Goal: Download file/media

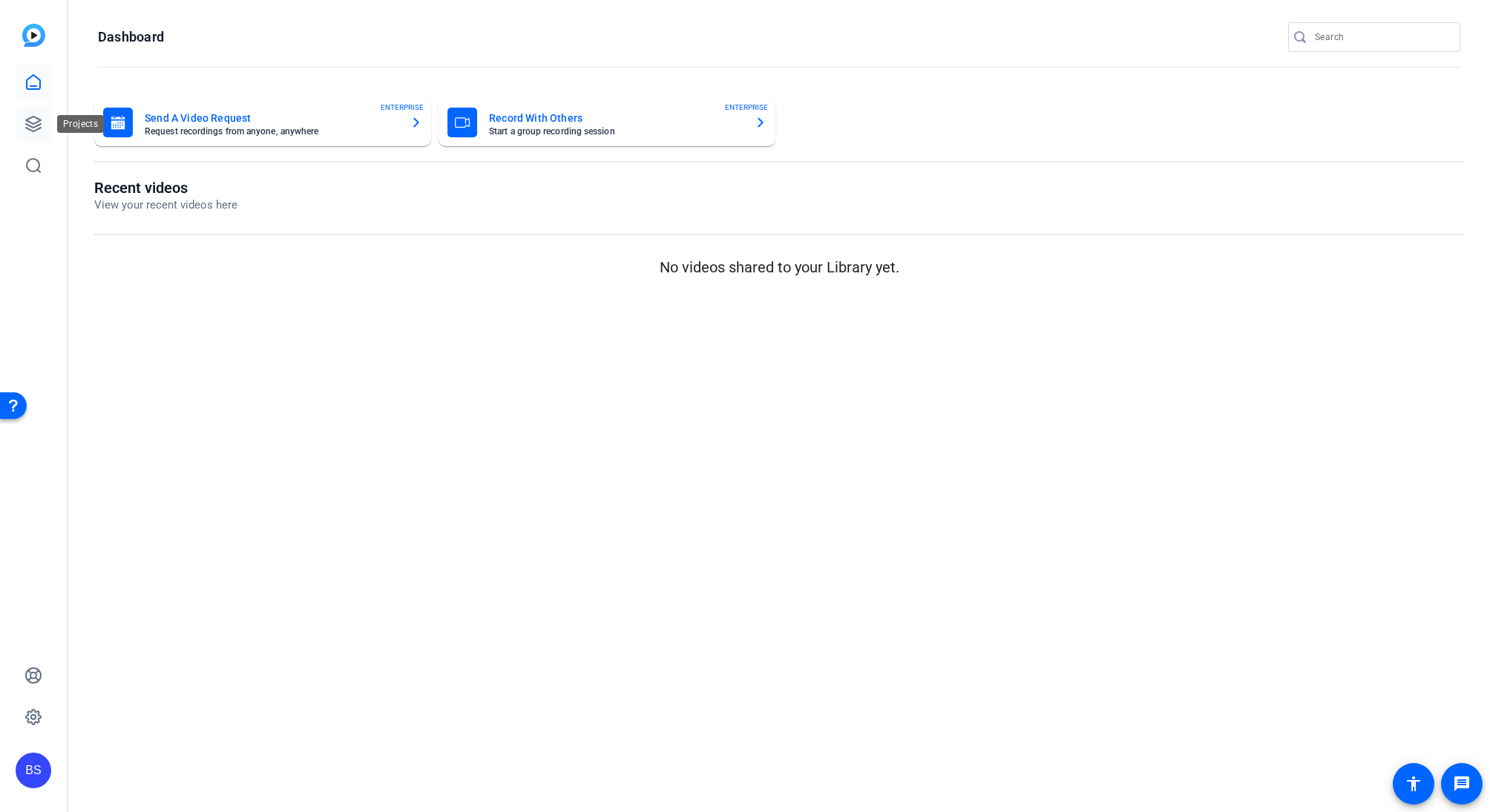
click at [31, 127] on icon at bounding box center [33, 123] width 17 height 17
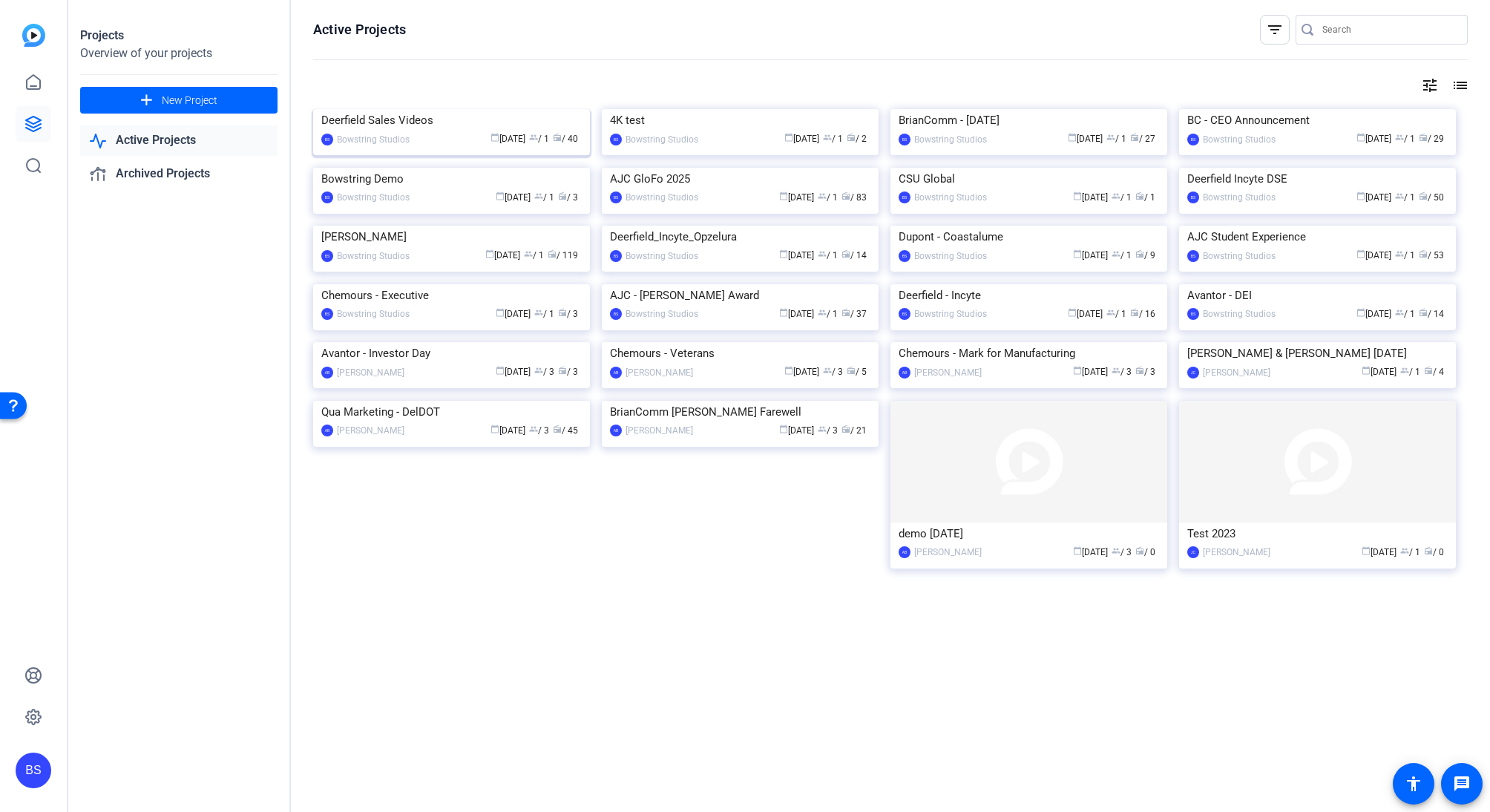
click at [422, 131] on div "Deerfield Sales Videos" at bounding box center [452, 120] width 260 height 22
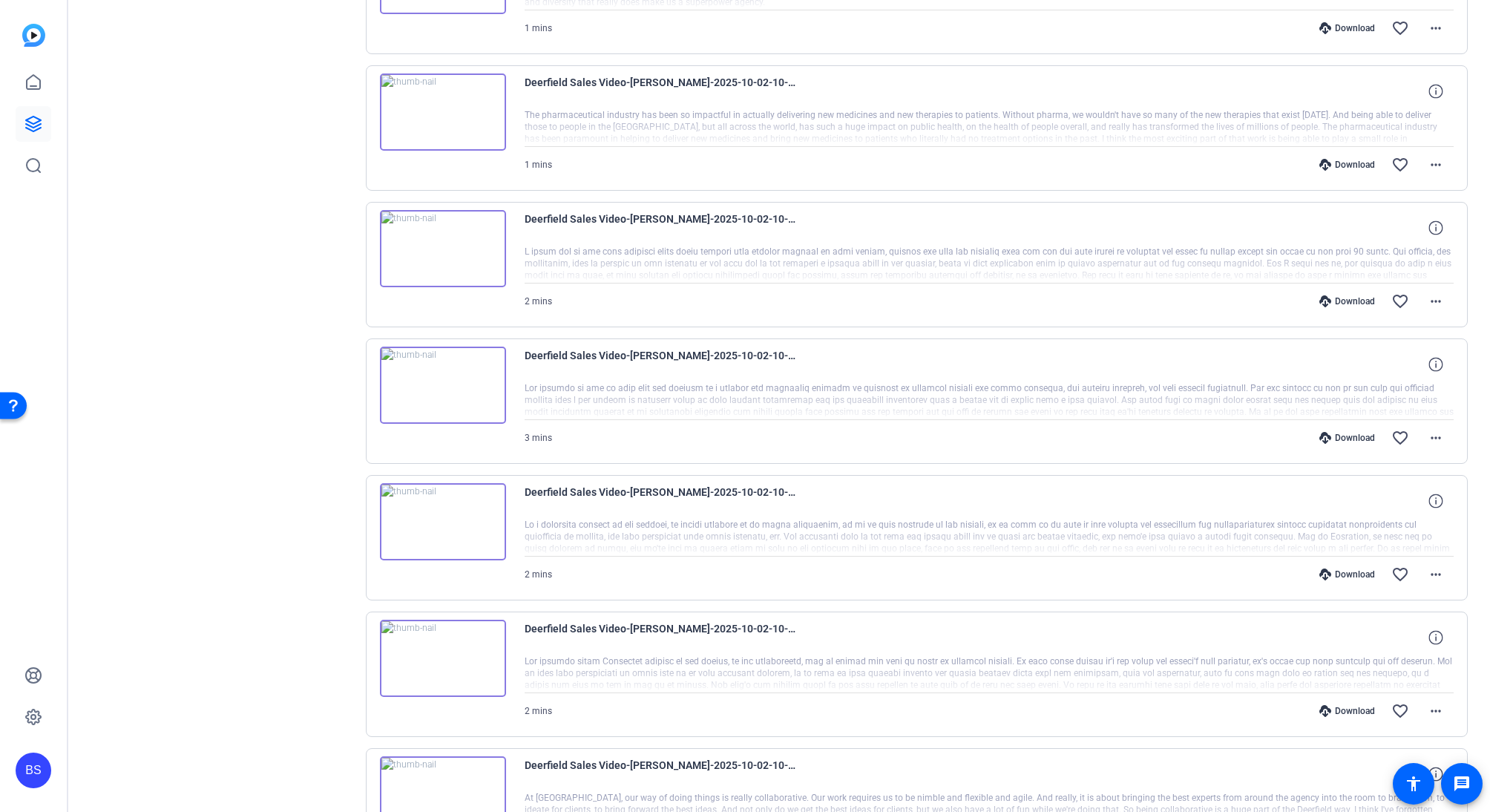
scroll to position [829, 0]
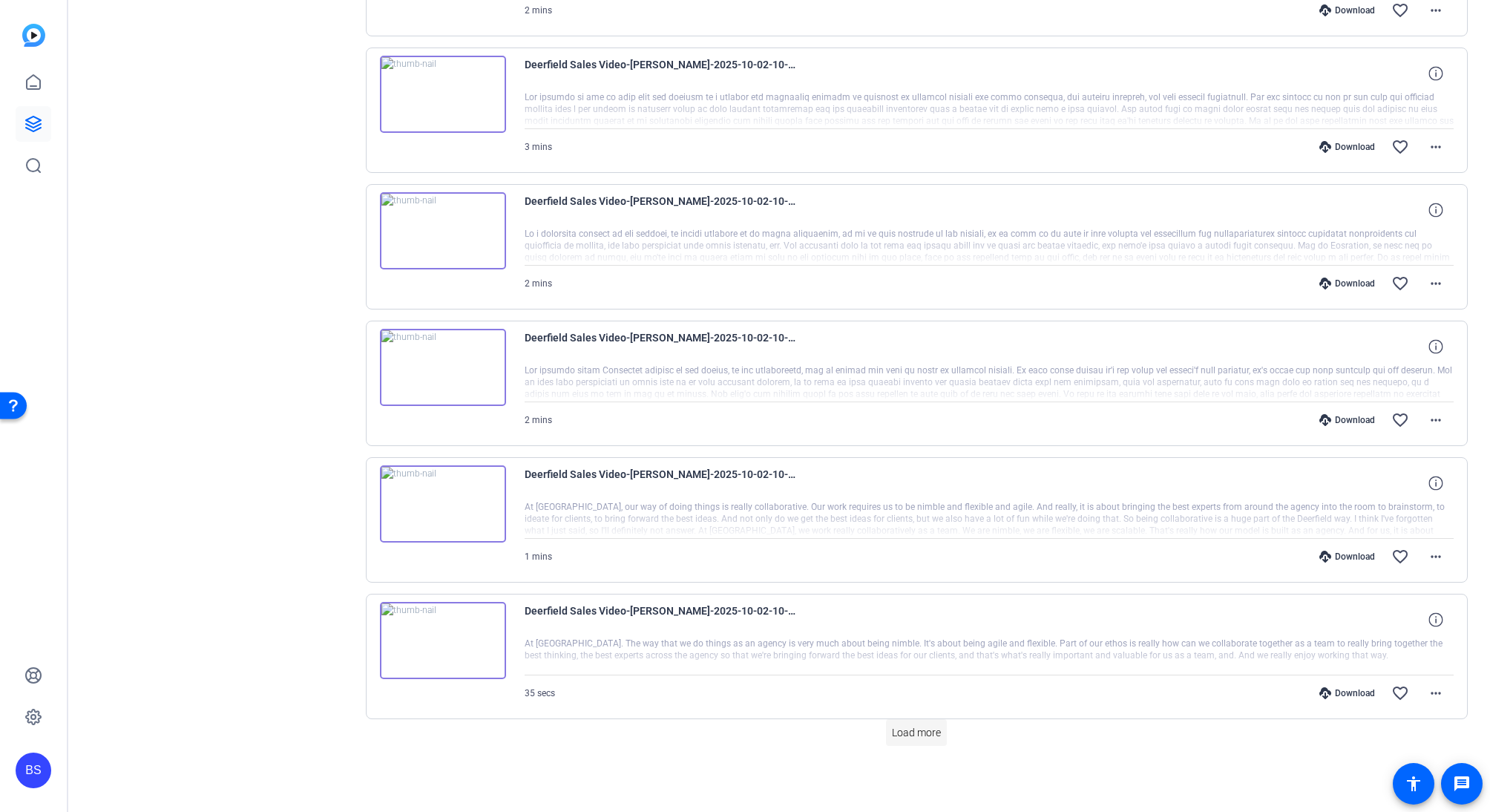
click at [918, 723] on span at bounding box center [916, 732] width 60 height 36
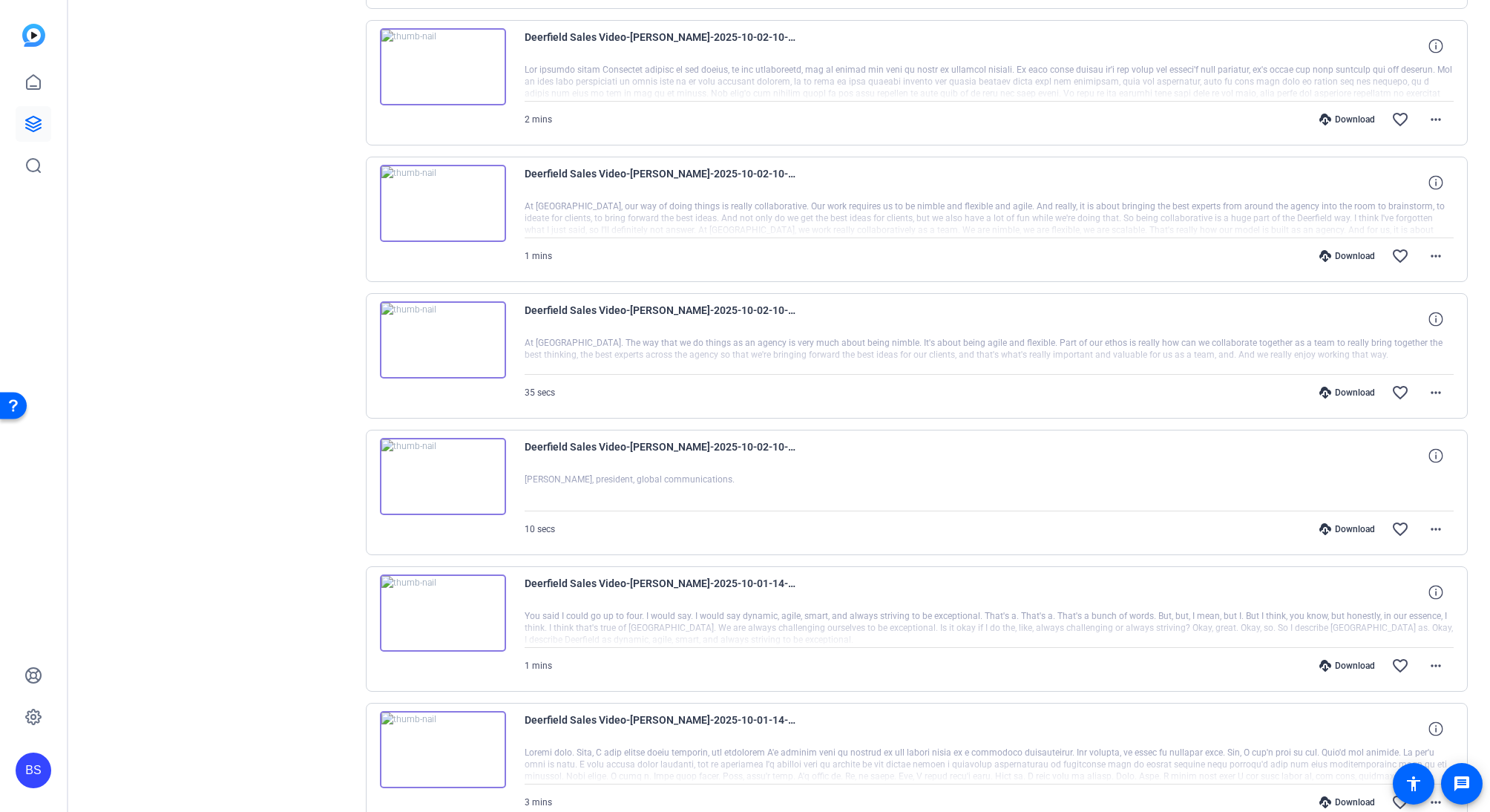
scroll to position [1151, 0]
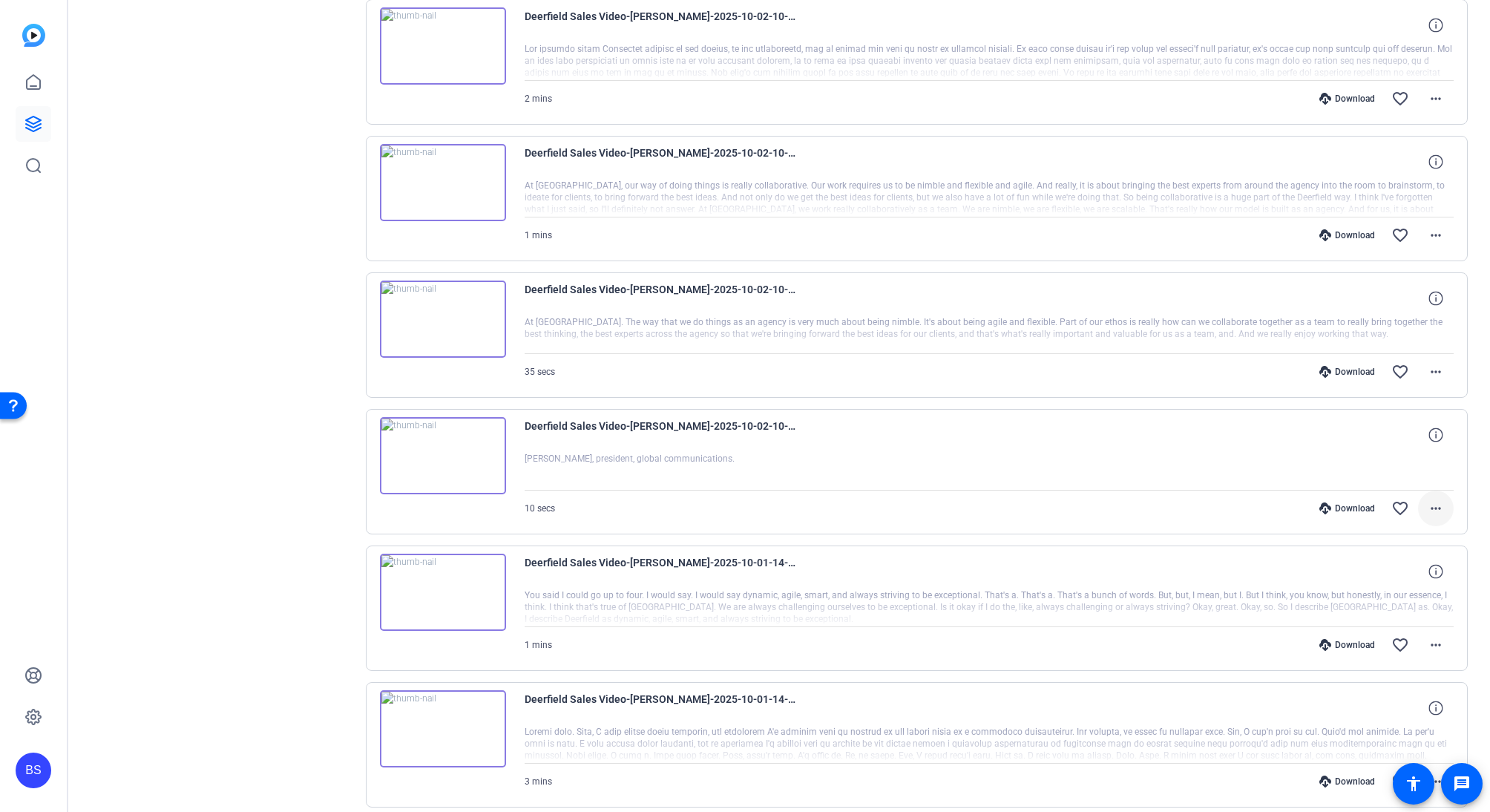
click at [1437, 508] on span at bounding box center [1435, 508] width 36 height 36
click at [1393, 581] on span "Download MP4" at bounding box center [1388, 576] width 89 height 17
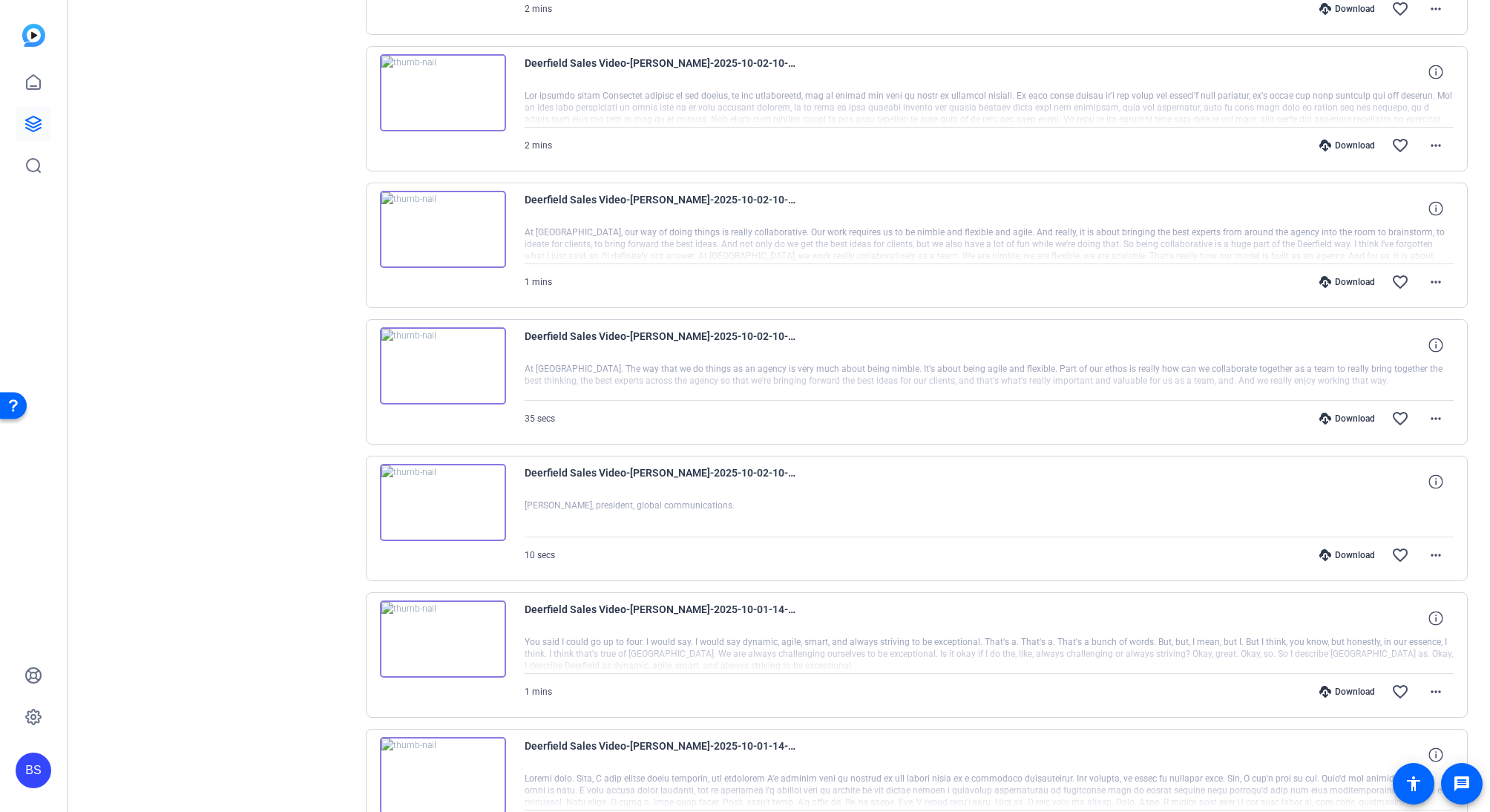
scroll to position [1025, 0]
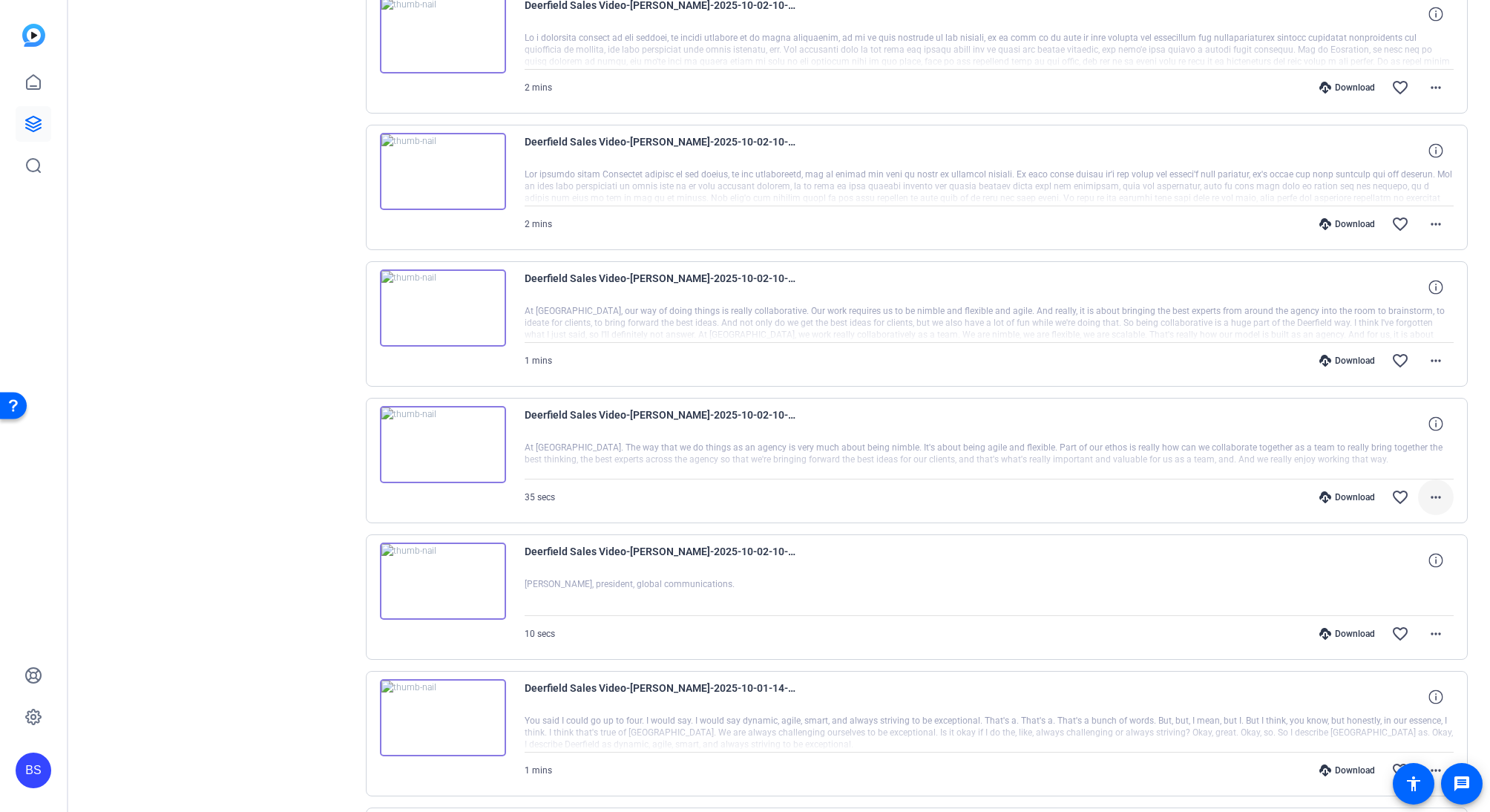
click at [1432, 501] on mat-icon "more_horiz" at bounding box center [1435, 496] width 17 height 17
click at [1408, 568] on span "Download MP4" at bounding box center [1388, 565] width 89 height 17
click at [1427, 366] on mat-icon "more_horiz" at bounding box center [1435, 360] width 17 height 17
click at [1418, 423] on span "Download MP4" at bounding box center [1388, 428] width 89 height 17
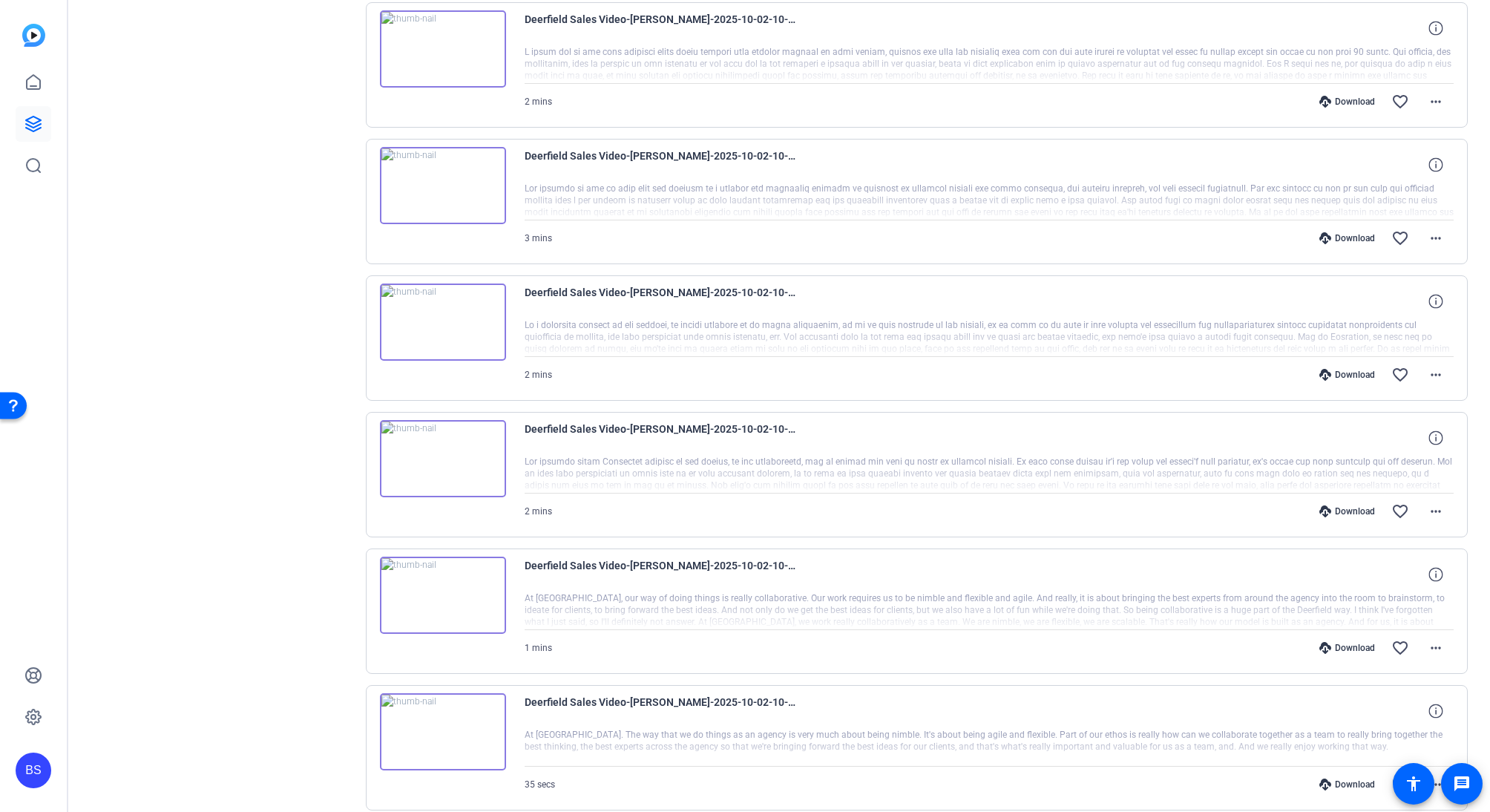
scroll to position [619, 0]
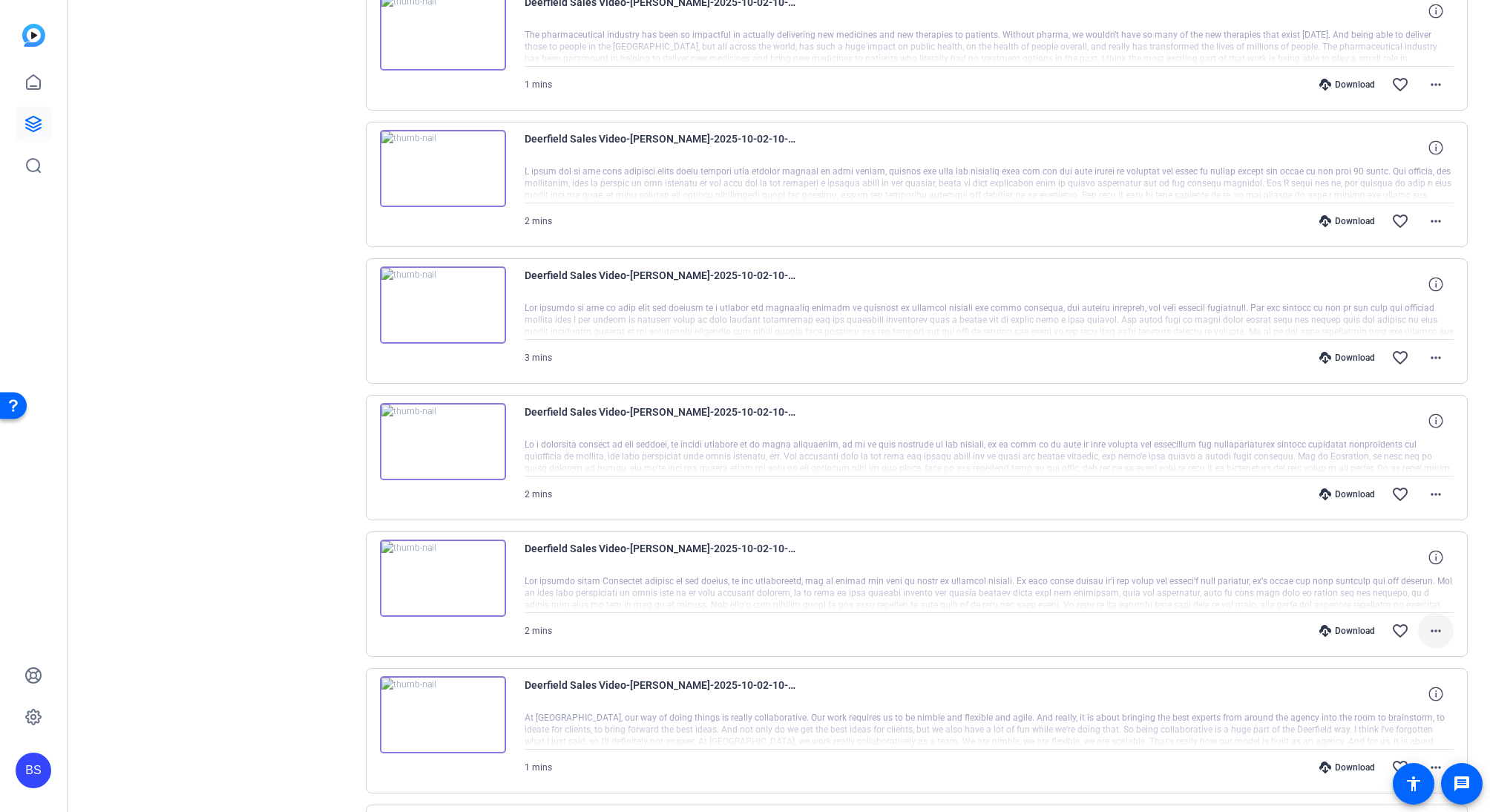
click at [1433, 631] on mat-icon "more_horiz" at bounding box center [1435, 630] width 17 height 17
click at [1399, 490] on span "Download MP4" at bounding box center [1388, 488] width 89 height 17
click at [1441, 500] on span at bounding box center [1435, 494] width 36 height 36
click at [1406, 558] on span "Download MP4" at bounding box center [1388, 562] width 89 height 17
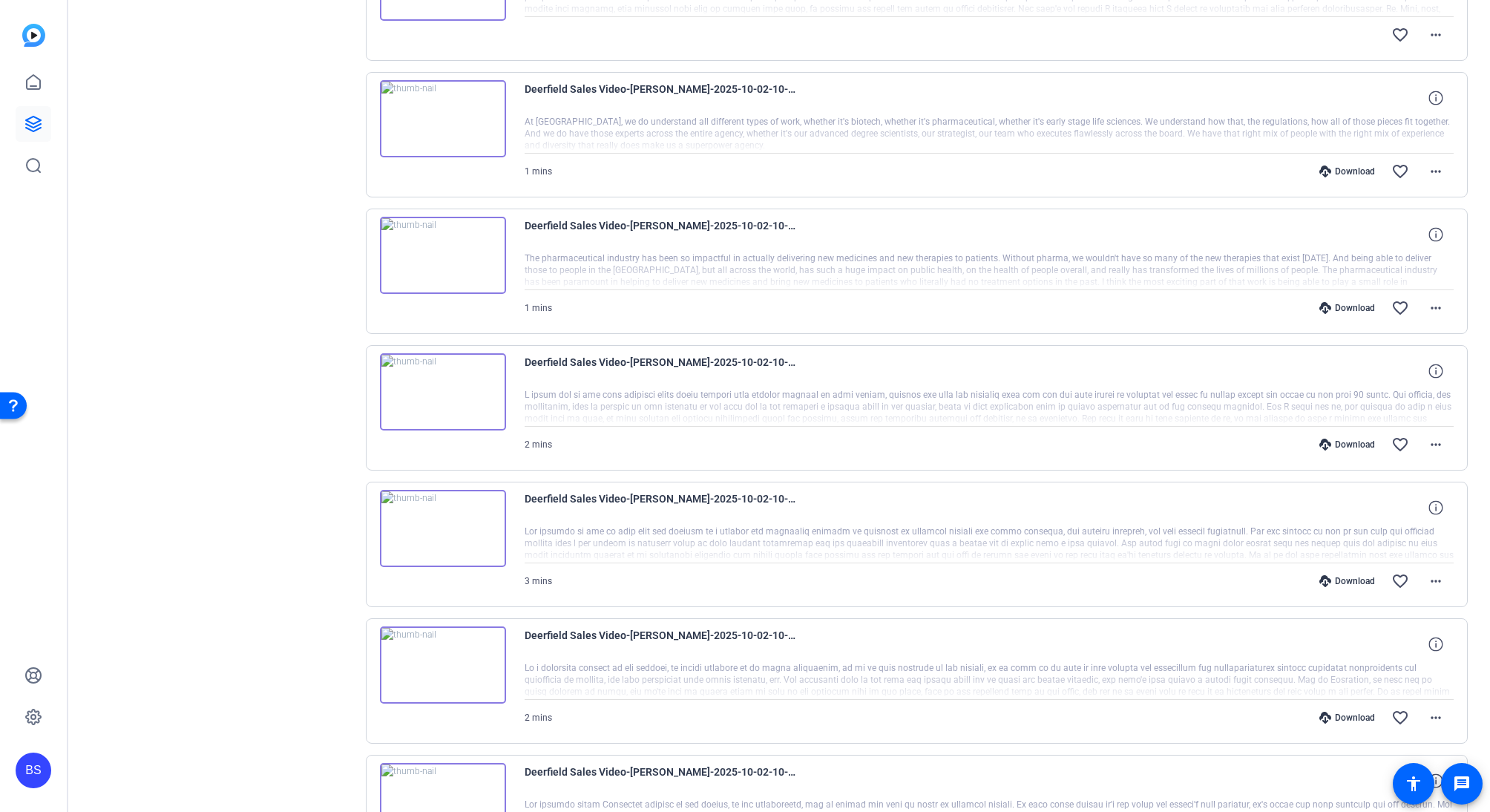
scroll to position [395, 0]
click at [1427, 584] on mat-icon "more_horiz" at bounding box center [1435, 580] width 17 height 17
click at [1394, 650] on span "Download MP4" at bounding box center [1388, 649] width 89 height 17
click at [1427, 451] on mat-icon "more_horiz" at bounding box center [1435, 444] width 17 height 17
click at [1408, 504] on span "Download MP4" at bounding box center [1388, 512] width 89 height 17
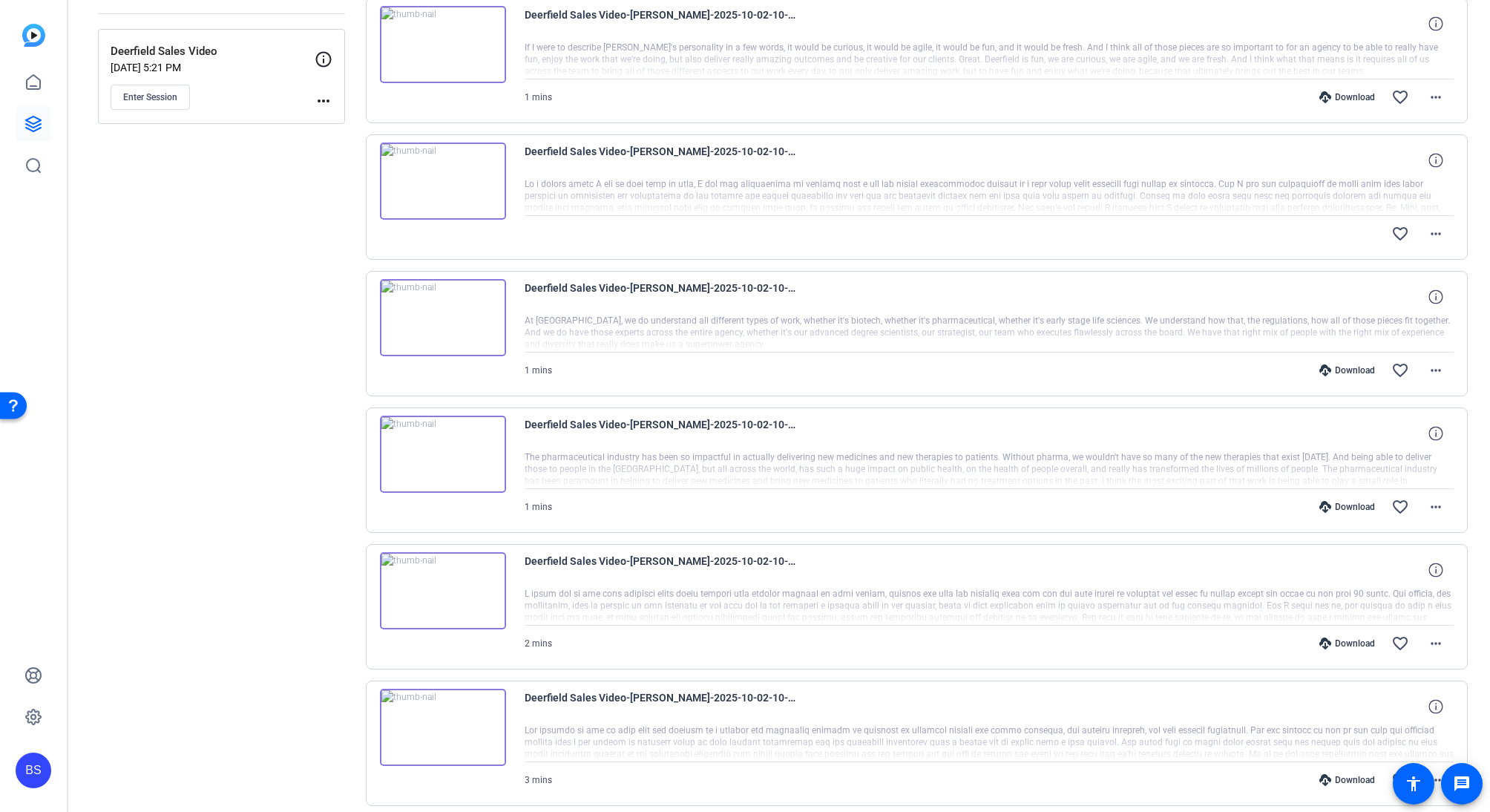
scroll to position [46, 0]
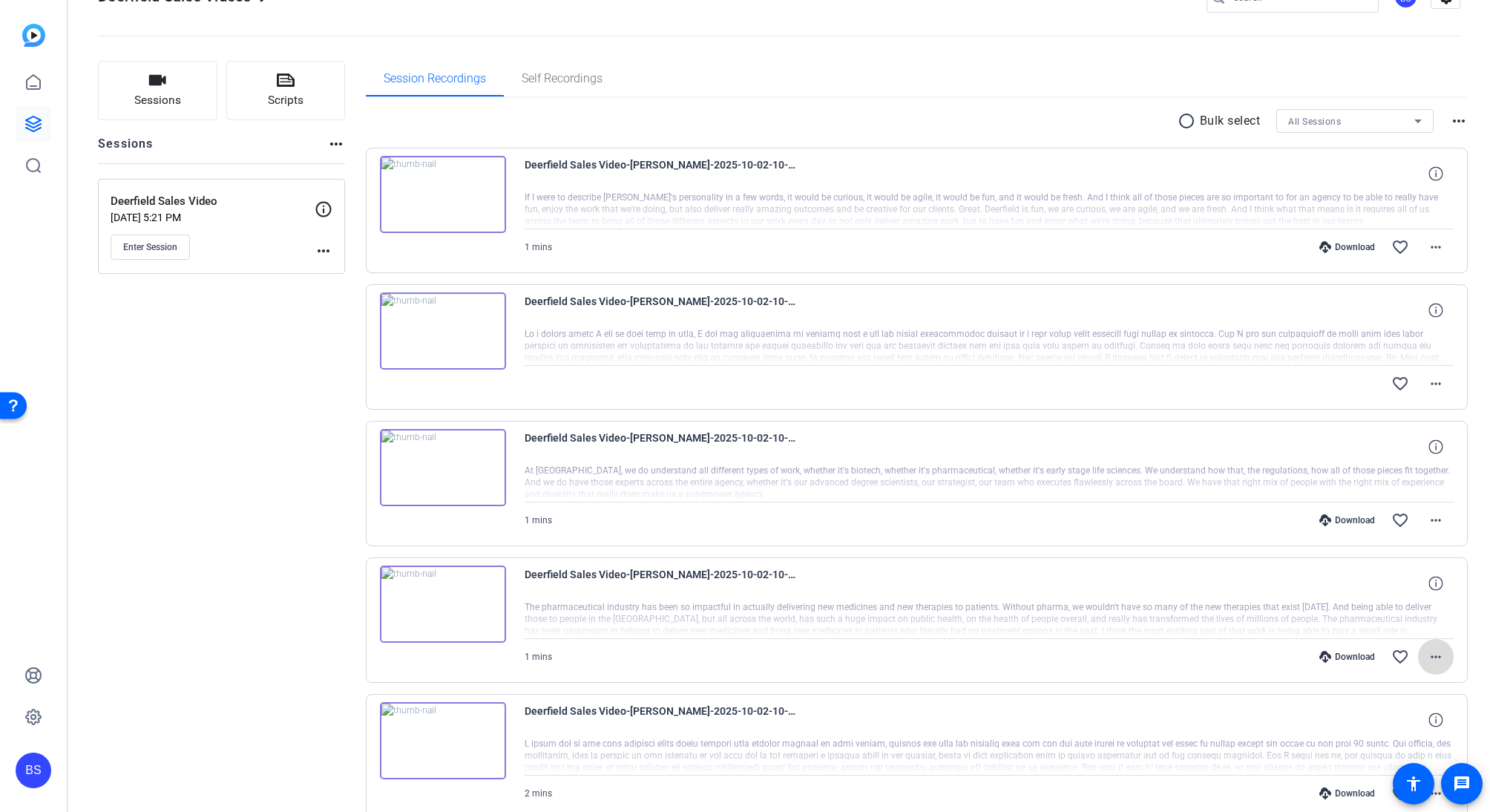
click at [1431, 656] on mat-icon "more_horiz" at bounding box center [1435, 656] width 17 height 17
click at [1402, 515] on span "Download MP4" at bounding box center [1388, 514] width 89 height 17
click at [1436, 518] on span at bounding box center [1435, 520] width 36 height 36
click at [1398, 579] on span "Download MP4" at bounding box center [1388, 587] width 89 height 17
click at [1431, 388] on mat-icon "more_horiz" at bounding box center [1435, 383] width 17 height 17
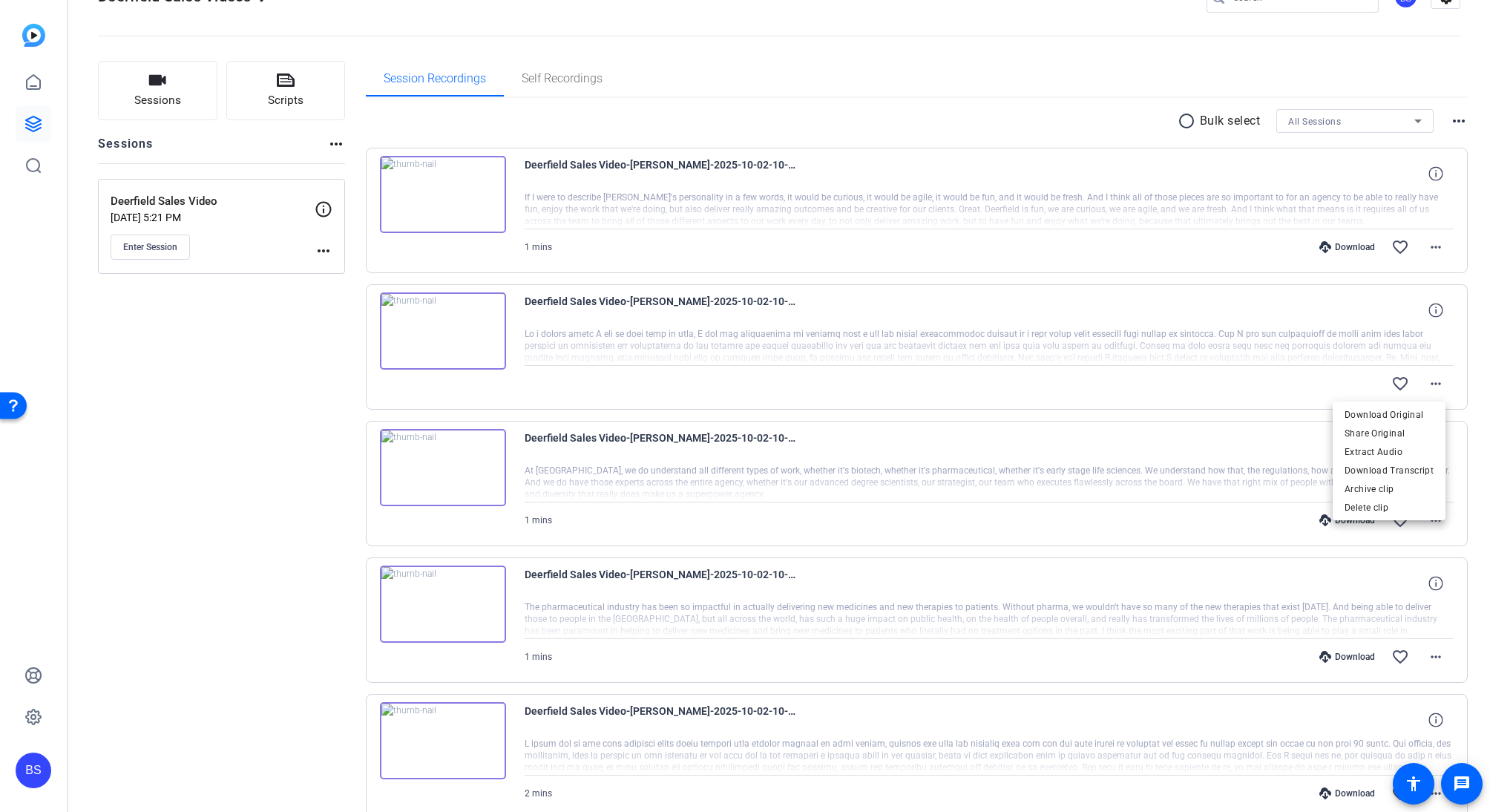
click at [877, 365] on div at bounding box center [745, 406] width 1490 height 812
click at [1427, 247] on mat-icon "more_horiz" at bounding box center [1435, 246] width 17 height 17
click at [1415, 309] on span "Download MP4" at bounding box center [1388, 314] width 89 height 17
click at [1458, 373] on div "Deerfield Sales Video-[PERSON_NAME]-2025-10-02-10-34-02-637-0 favorite_border m…" at bounding box center [917, 346] width 1103 height 125
click at [1418, 376] on span at bounding box center [1435, 383] width 36 height 36
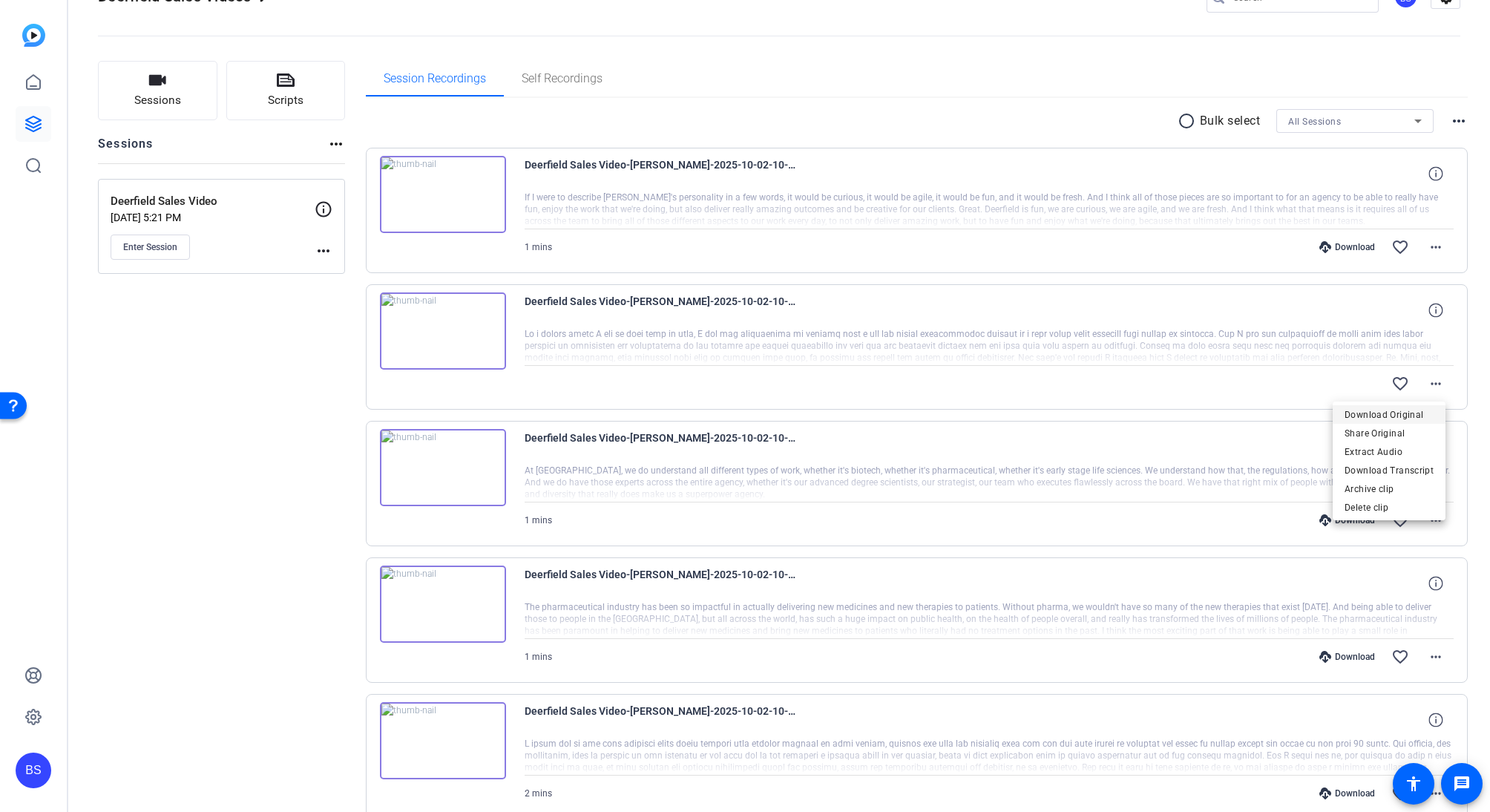
click at [1404, 414] on span "Download Original" at bounding box center [1388, 413] width 89 height 17
click at [426, 341] on img at bounding box center [443, 331] width 126 height 77
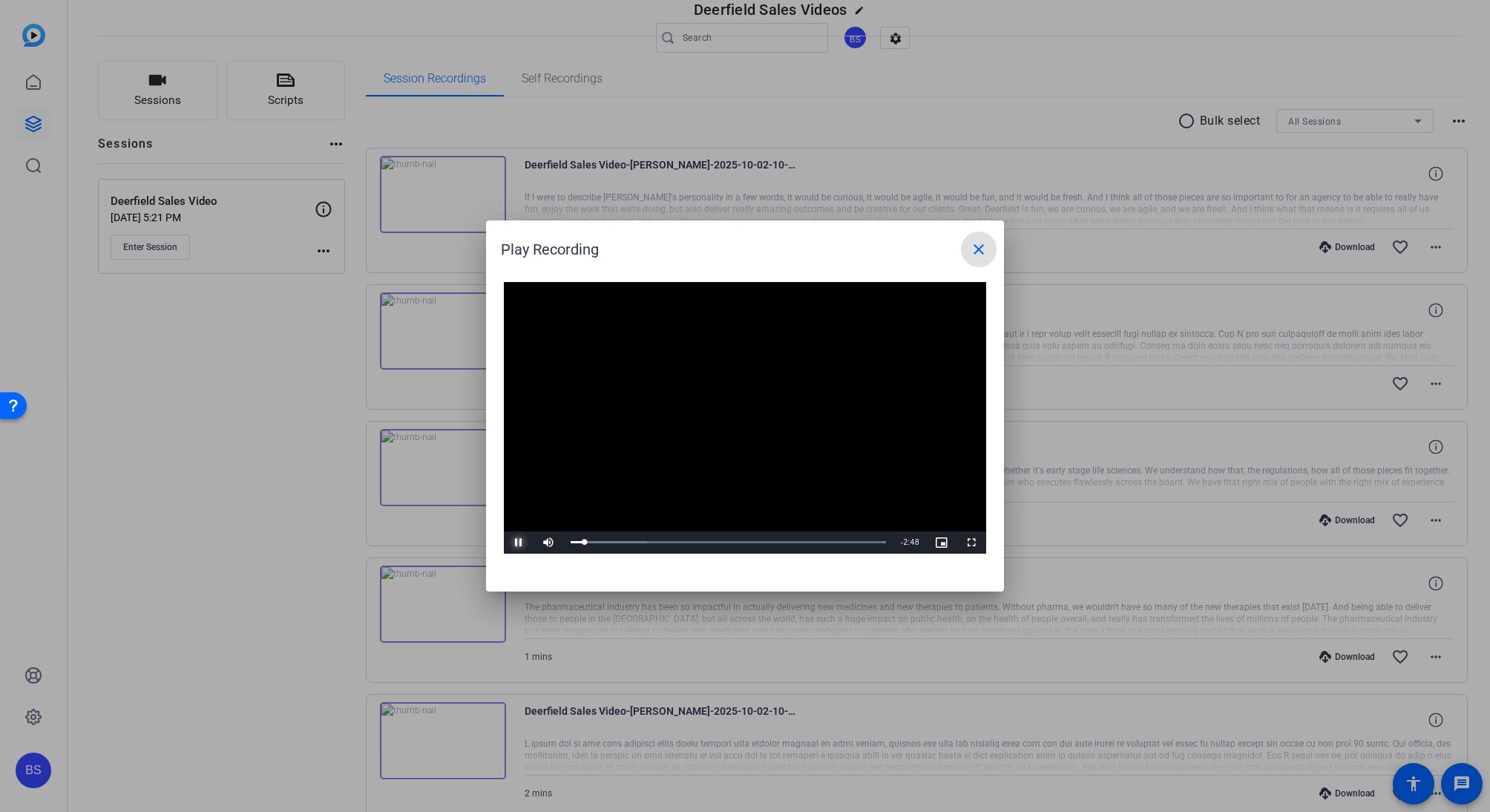
click at [516, 543] on span "Video Player" at bounding box center [519, 543] width 30 height 0
click at [974, 244] on mat-icon "close" at bounding box center [978, 249] width 17 height 17
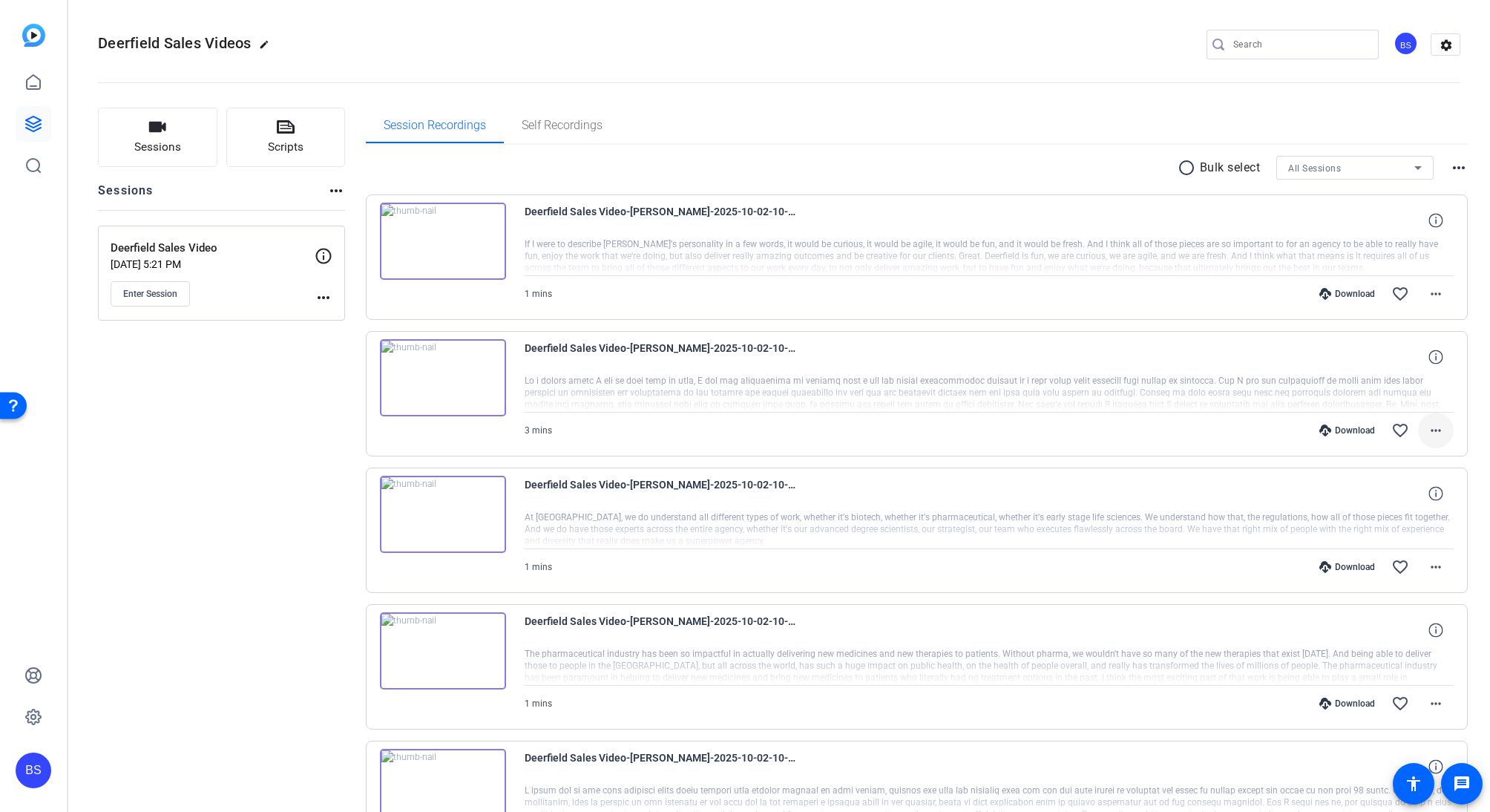
click at [1436, 428] on mat-icon "more_horiz" at bounding box center [1435, 430] width 17 height 17
click at [1394, 494] on span "Download MP4" at bounding box center [1388, 498] width 89 height 17
